Goal: Task Accomplishment & Management: Complete application form

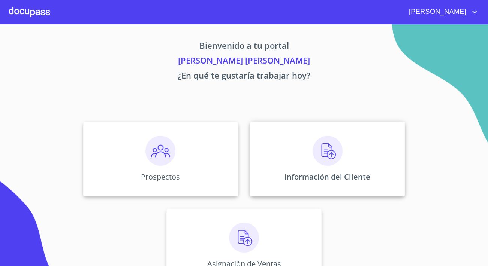
click at [258, 147] on div "Información del Cliente" at bounding box center [327, 159] width 155 height 75
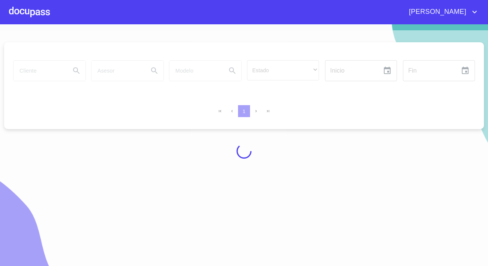
click at [34, 11] on div at bounding box center [29, 12] width 41 height 24
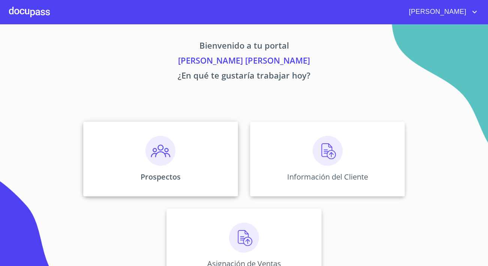
click at [145, 158] on img at bounding box center [160, 151] width 30 height 30
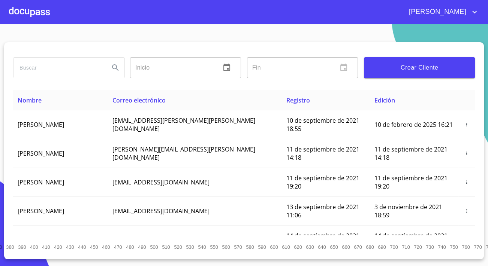
click at [63, 70] on input "search" at bounding box center [58, 68] width 90 height 20
type input "[PERSON_NAME]"
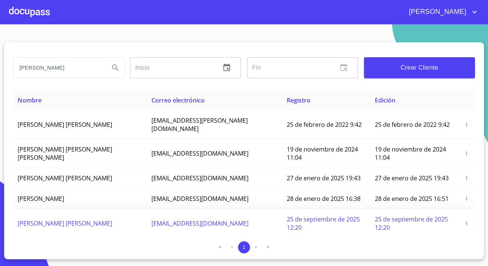
drag, startPoint x: 122, startPoint y: 203, endPoint x: 246, endPoint y: 205, distance: 124.4
click at [246, 209] on td "[EMAIL_ADDRESS][DOMAIN_NAME]" at bounding box center [214, 223] width 135 height 29
copy span "[EMAIL_ADDRESS][DOMAIN_NAME]"
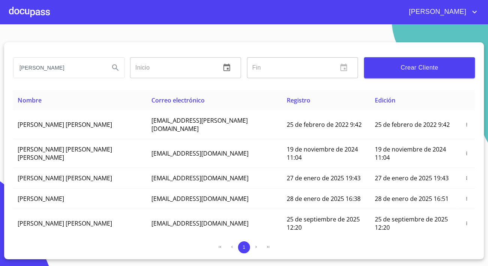
click at [39, 19] on div at bounding box center [29, 12] width 41 height 24
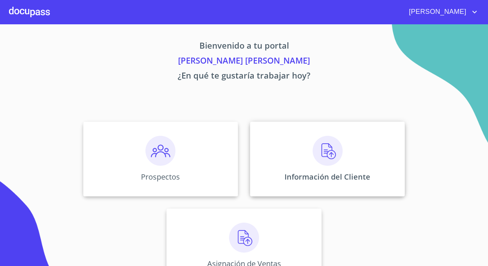
click at [301, 168] on div "Información del Cliente" at bounding box center [327, 159] width 155 height 75
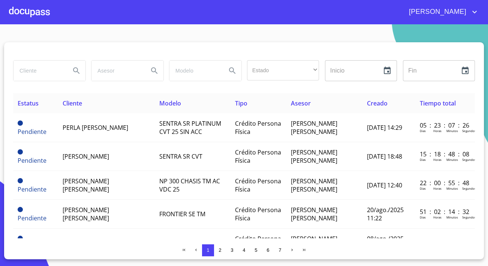
click at [67, 71] on button "Search" at bounding box center [76, 71] width 18 height 18
click at [26, 68] on input "search" at bounding box center [38, 71] width 51 height 20
type input "[PERSON_NAME]"
click at [76, 69] on icon "Search" at bounding box center [76, 70] width 9 height 9
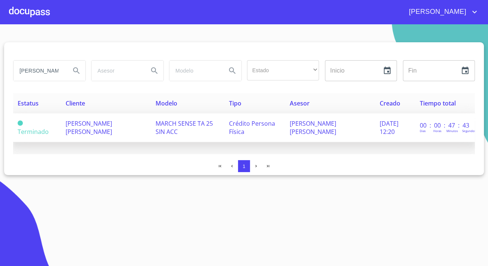
click at [112, 122] on span "[PERSON_NAME] [PERSON_NAME]" at bounding box center [89, 127] width 46 height 16
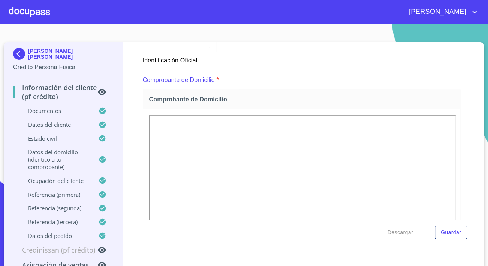
scroll to position [354, 0]
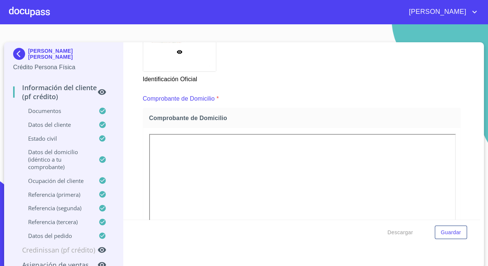
click at [134, 180] on div "Información del cliente (PF crédito) Documentos Documento de identificación.   …" at bounding box center [301, 131] width 357 height 178
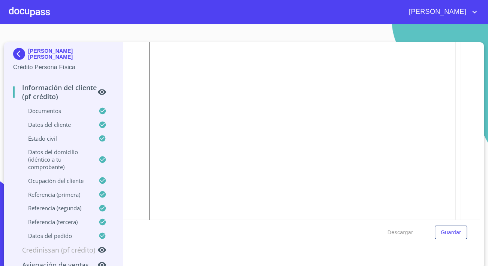
scroll to position [796, 0]
click at [57, 131] on div "Datos del cliente" at bounding box center [63, 128] width 101 height 14
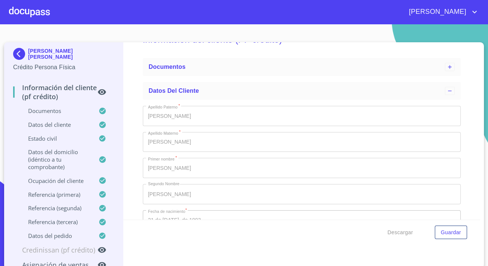
scroll to position [34, 0]
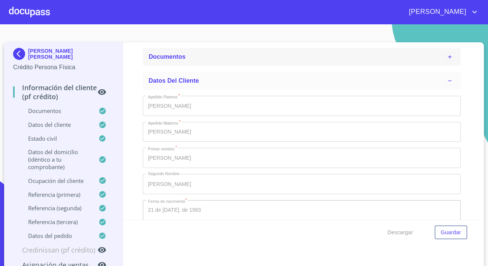
click at [173, 55] on span "Documentos" at bounding box center [167, 57] width 37 height 6
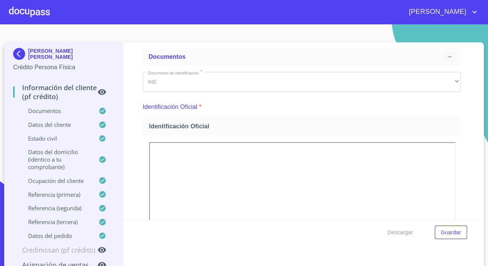
scroll to position [0, 0]
click at [136, 179] on div "Información del cliente (PF crédito) Documentos Documento de identificación.   …" at bounding box center [301, 131] width 357 height 178
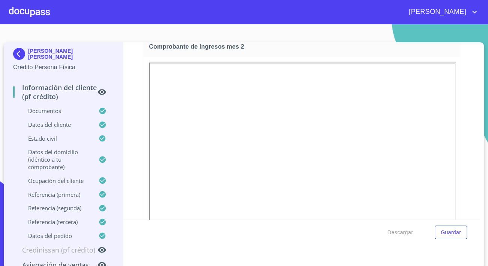
scroll to position [1090, 0]
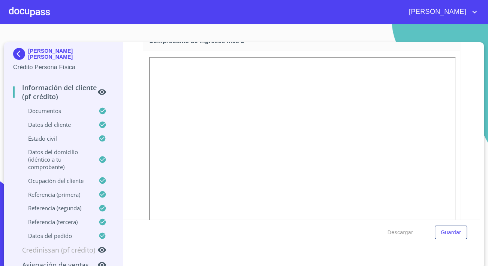
click at [143, 186] on div at bounding box center [301, 158] width 317 height 215
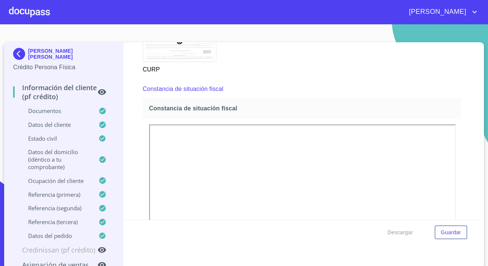
scroll to position [1975, 0]
